Goal: Task Accomplishment & Management: Use online tool/utility

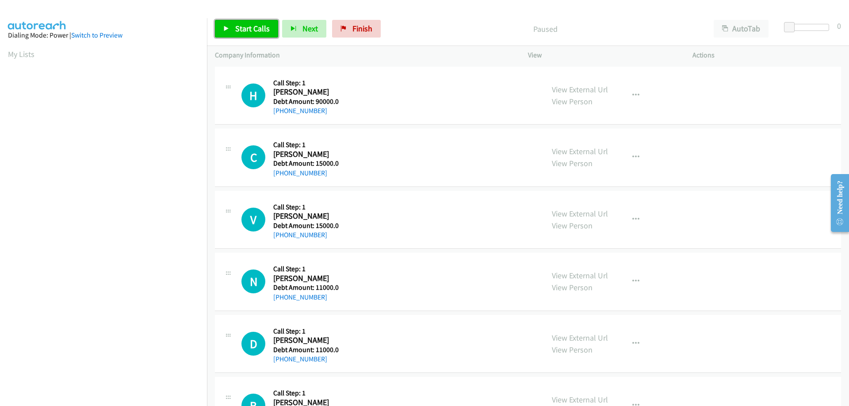
click at [263, 24] on span "Start Calls" at bounding box center [252, 28] width 34 height 10
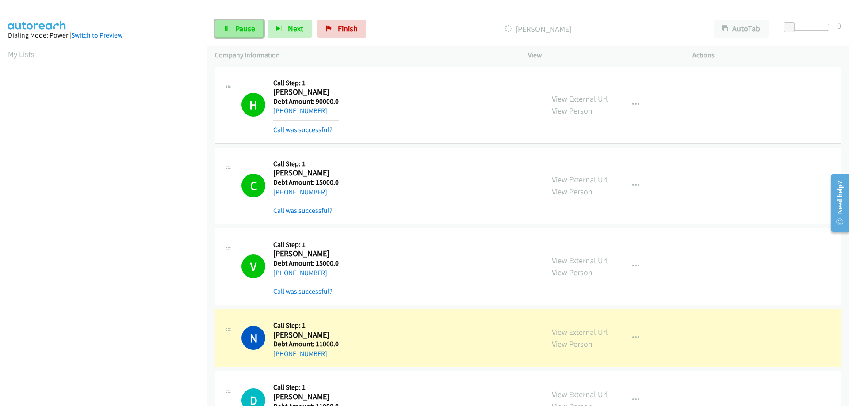
click at [230, 30] on link "Pause" at bounding box center [239, 29] width 49 height 18
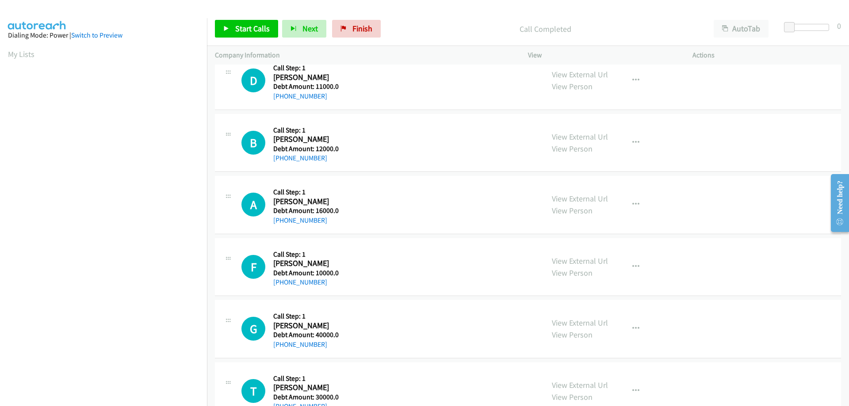
click at [283, 78] on h2 "Darryl Sims" at bounding box center [305, 77] width 65 height 10
click at [262, 30] on span "Start Calls" at bounding box center [252, 28] width 34 height 10
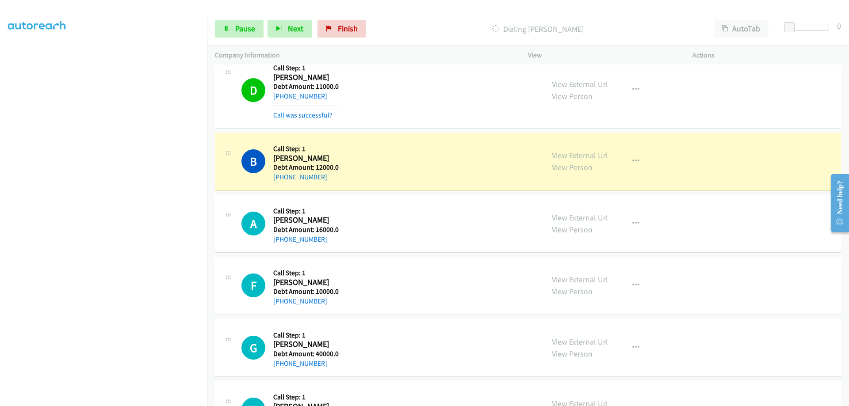
scroll to position [82, 0]
click at [64, 15] on img at bounding box center [37, 15] width 66 height 31
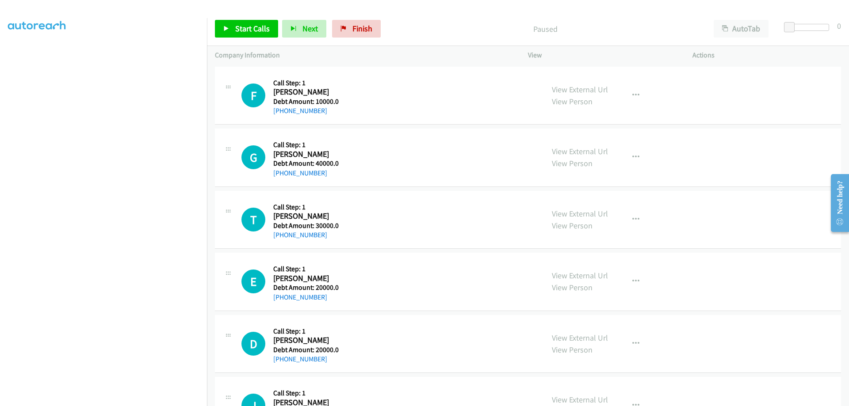
scroll to position [82, 0]
click at [260, 29] on span "Start Calls" at bounding box center [252, 28] width 34 height 10
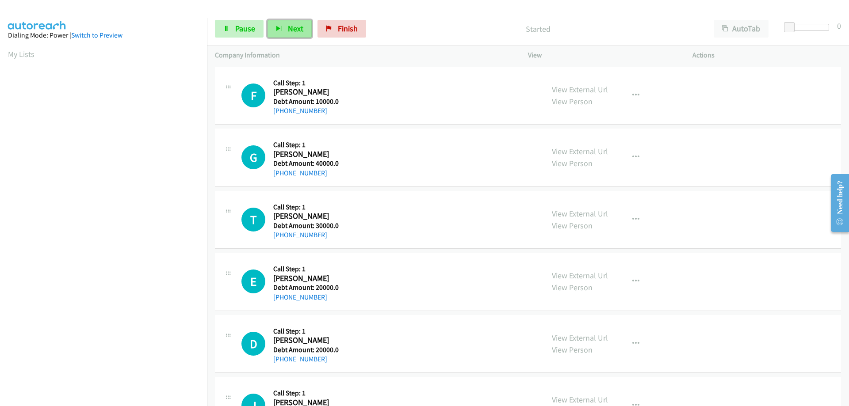
click at [288, 26] on span "Next" at bounding box center [295, 28] width 15 height 10
click at [252, 24] on span "Pause" at bounding box center [245, 28] width 20 height 10
click at [242, 28] on span "Start Calls" at bounding box center [252, 28] width 34 height 10
click at [2, 51] on aside "Dialing Mode: Power | Switch to Preview My Lists" at bounding box center [103, 179] width 207 height 489
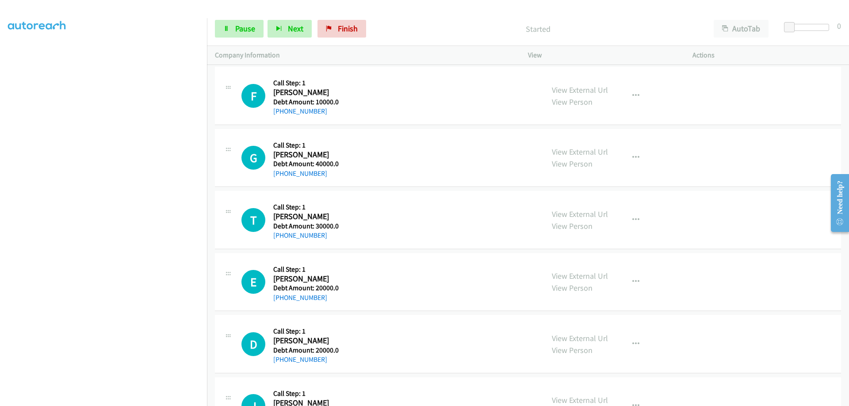
scroll to position [0, 0]
click at [10, 52] on link "My Lists" at bounding box center [21, 54] width 27 height 10
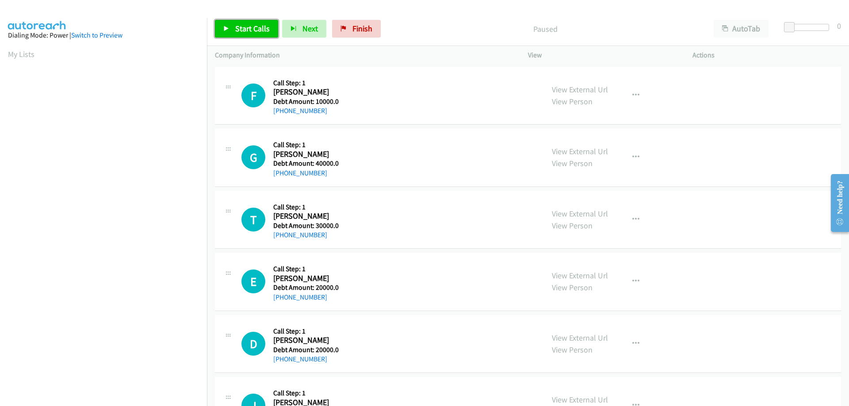
click at [247, 33] on span "Start Calls" at bounding box center [252, 28] width 34 height 10
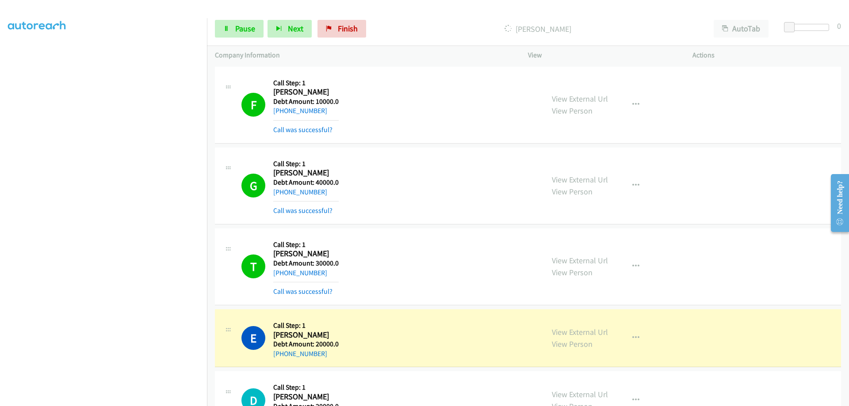
scroll to position [89, 0]
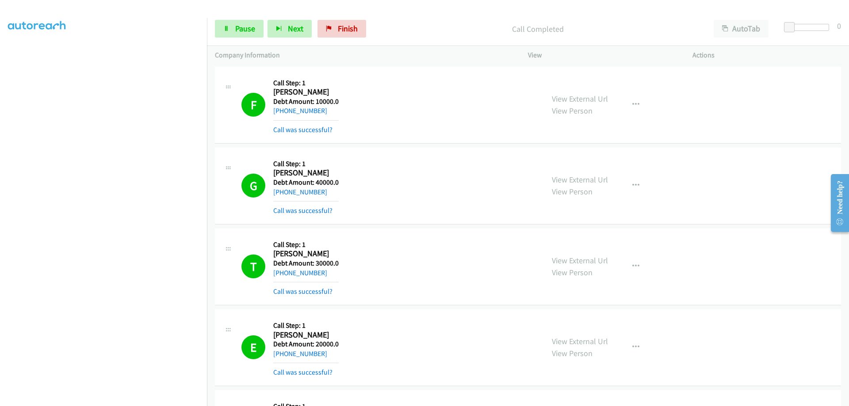
click at [424, 22] on div "Call Completed" at bounding box center [537, 29] width 335 height 18
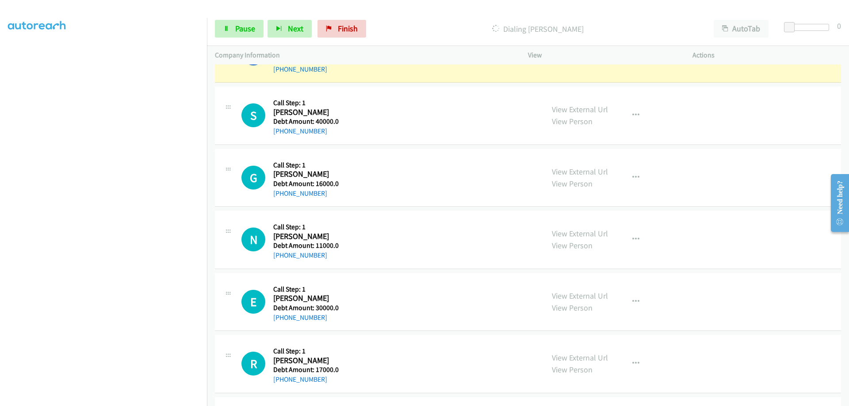
scroll to position [2075, 0]
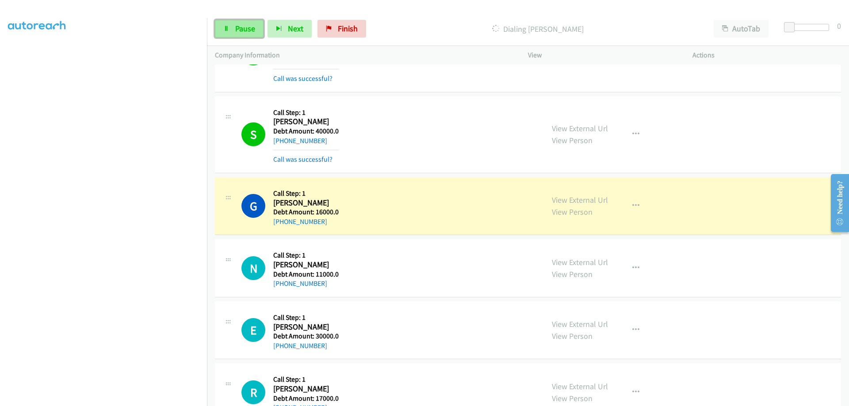
click at [254, 26] on span "Pause" at bounding box center [245, 28] width 20 height 10
